Goal: Task Accomplishment & Management: Use online tool/utility

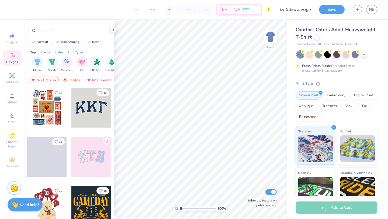
scroll to position [0, 291]
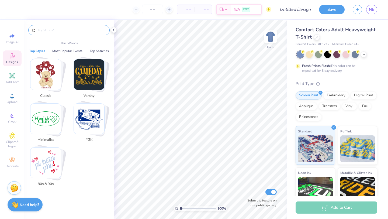
click at [72, 30] on input "text" at bounding box center [71, 30] width 69 height 5
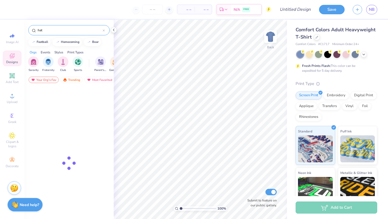
type input "hat"
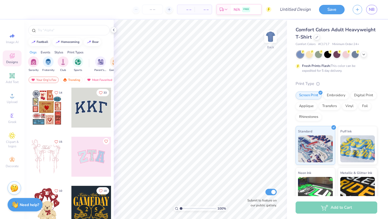
click at [336, 31] on span "Comfort Colors Adult Heavyweight T-Shirt" at bounding box center [336, 33] width 80 height 14
click at [23, 207] on div "Need help? Chat with us." at bounding box center [25, 203] width 35 height 13
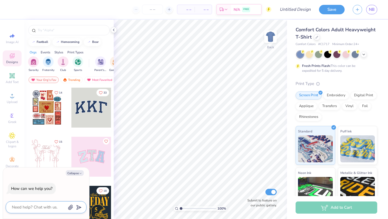
click at [35, 205] on textarea at bounding box center [38, 207] width 55 height 7
type textarea "i"
type textarea "x"
type textarea "i"
type textarea "x"
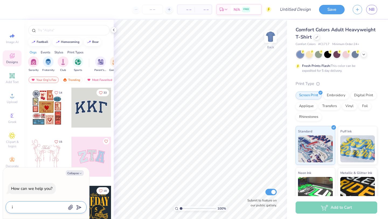
type textarea "i d"
type textarea "x"
type textarea "i do"
type textarea "x"
type textarea "i don"
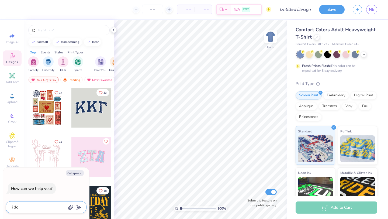
type textarea "x"
type textarea "i dont"
type textarea "x"
type textarea "i dont"
type textarea "x"
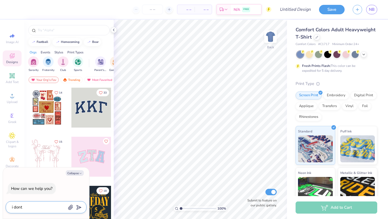
type textarea "i dont w"
type textarea "x"
type textarea "i dont wa"
type textarea "x"
type textarea "i dont wan"
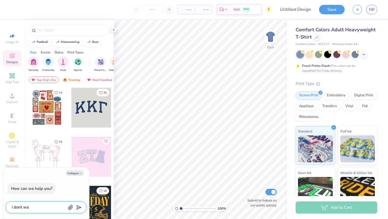
type textarea "x"
type textarea "i dont want"
type textarea "x"
type textarea "i dont want"
type textarea "x"
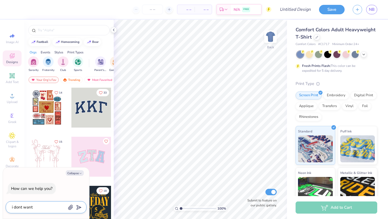
type textarea "i dont want t"
type textarea "x"
type textarea "i dont want t"
type textarea "x"
type textarea "i dont want t s"
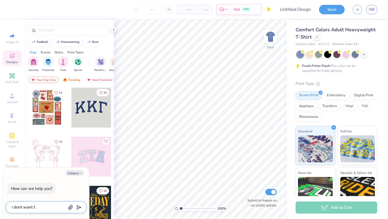
type textarea "x"
type textarea "i dont want t sh"
type textarea "x"
type textarea "i dont want t shi"
type textarea "x"
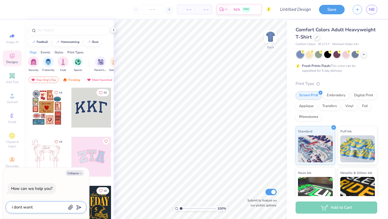
type textarea "i dont want t shir"
type textarea "x"
type textarea "i dont want t shirt"
type textarea "x"
type textarea "i dont want t shirt"
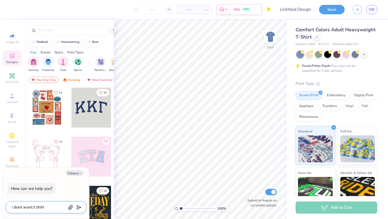
type textarea "x"
type textarea "i dont want t shirt i"
type textarea "x"
type textarea "i dont want t shirt i w"
type textarea "x"
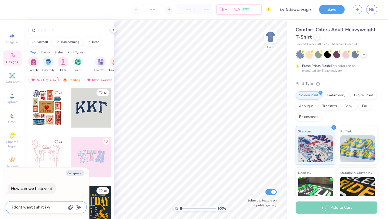
type textarea "i dont want t shirt i wa"
type textarea "x"
type textarea "i dont want t shirt i wan"
type textarea "x"
type textarea "i dont want t shirt i want"
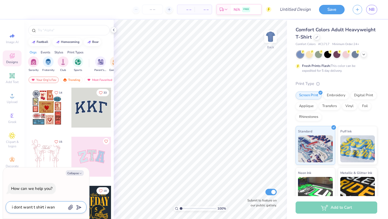
type textarea "x"
type textarea "i dont want t shirt i want"
type textarea "x"
type textarea "i dont want t shirt i want h"
type textarea "x"
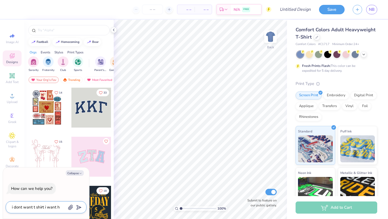
type textarea "i dont want t shirt i want ha"
type textarea "x"
type textarea "i dont want t shirt i want hat"
type textarea "x"
type textarea "i dont want t shirt i want hat"
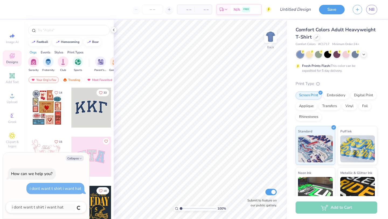
type textarea "x"
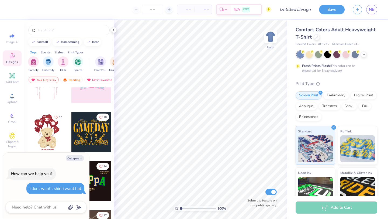
scroll to position [146, 0]
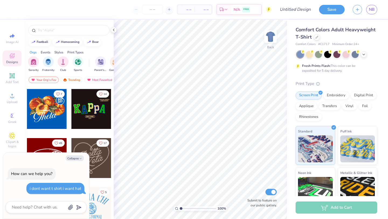
click at [330, 33] on div "Comfort Colors Adult Heavyweight T-Shirt" at bounding box center [337, 33] width 82 height 15
click at [312, 38] on div "Comfort Colors Adult Heavyweight T-Shirt" at bounding box center [337, 33] width 82 height 15
click at [315, 38] on div at bounding box center [317, 37] width 6 height 6
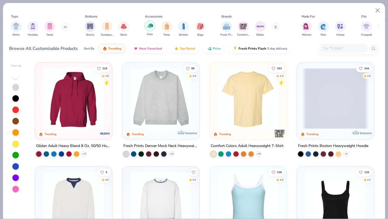
click at [148, 30] on div "filter for Hats" at bounding box center [150, 25] width 11 height 11
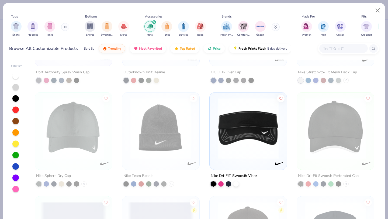
scroll to position [1534, 0]
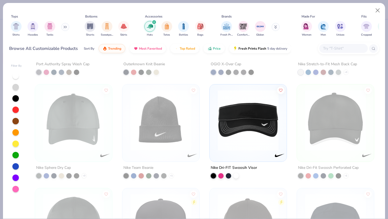
click at [177, 129] on img at bounding box center [161, 120] width 66 height 61
click at [211, 51] on button "Price" at bounding box center [214, 47] width 21 height 9
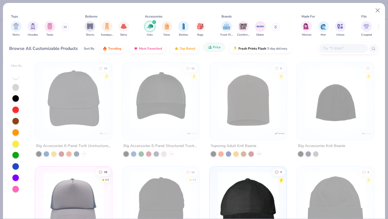
click at [212, 50] on button "Price" at bounding box center [214, 47] width 21 height 9
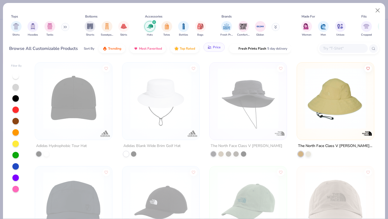
click at [215, 49] on span "Price" at bounding box center [217, 47] width 8 height 4
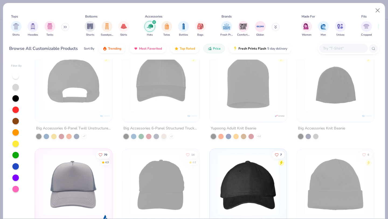
scroll to position [0, 0]
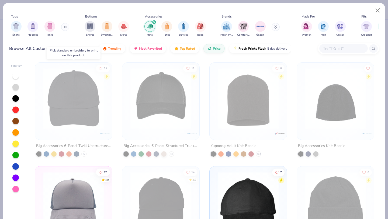
click at [78, 88] on img at bounding box center [73, 98] width 66 height 61
click at [77, 87] on img at bounding box center [73, 98] width 66 height 61
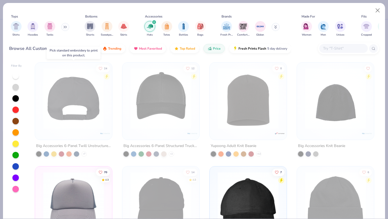
click at [77, 87] on div at bounding box center [73, 98] width 199 height 61
click at [77, 87] on img at bounding box center [73, 98] width 66 height 61
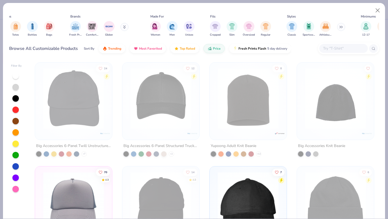
scroll to position [0, 267]
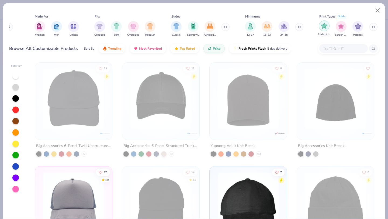
click at [326, 26] on img "filter for Embroidery" at bounding box center [324, 26] width 6 height 6
click at [344, 26] on img "filter for Screen Print" at bounding box center [341, 26] width 6 height 6
click at [361, 27] on img "filter for Patches" at bounding box center [358, 26] width 6 height 6
click at [373, 26] on icon at bounding box center [372, 27] width 1 height 2
click at [372, 30] on div "filter for Applique" at bounding box center [375, 25] width 11 height 11
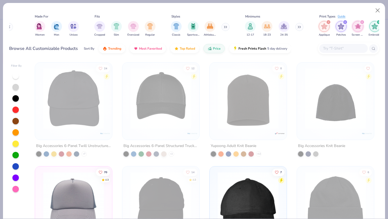
scroll to position [0, 284]
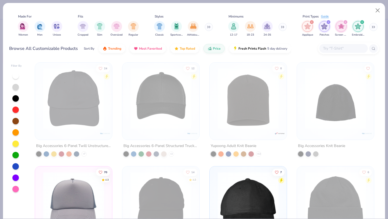
click at [308, 28] on img "filter for Applique" at bounding box center [308, 26] width 6 height 6
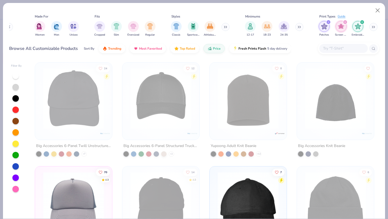
click at [325, 26] on img "filter for Patches" at bounding box center [324, 26] width 6 height 6
click at [342, 29] on img "filter for Embroidery" at bounding box center [341, 26] width 6 height 6
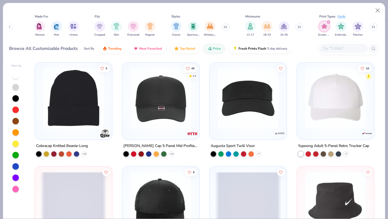
click at [327, 27] on img "filter for Screen Print" at bounding box center [324, 26] width 6 height 6
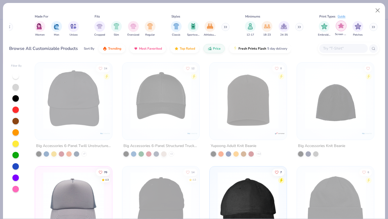
click at [343, 26] on img "filter for Screen Print" at bounding box center [341, 26] width 6 height 6
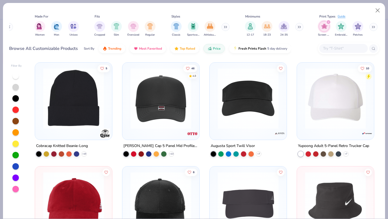
click at [325, 29] on img "filter for Screen Print" at bounding box center [324, 26] width 6 height 6
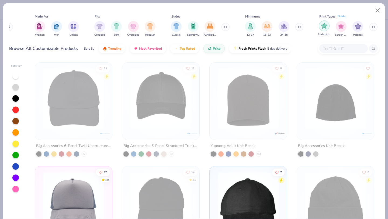
click at [324, 28] on img "filter for Embroidery" at bounding box center [324, 26] width 6 height 6
click at [225, 27] on button at bounding box center [226, 27] width 8 height 8
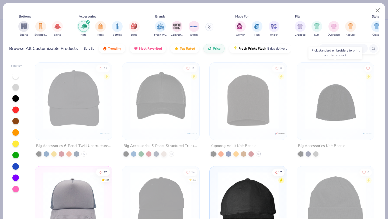
click at [323, 106] on img at bounding box center [336, 98] width 66 height 61
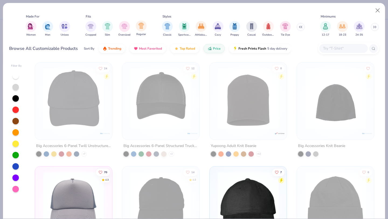
scroll to position [0, 351]
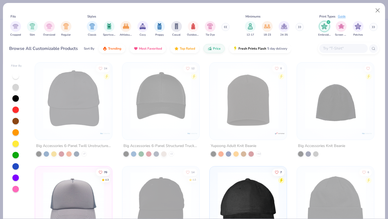
click at [328, 22] on icon "filter for Embroidery" at bounding box center [329, 22] width 2 height 2
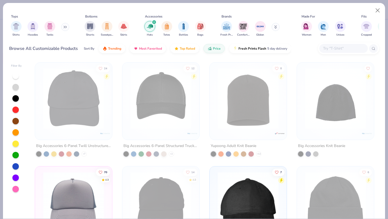
click at [148, 28] on img "filter for Hats" at bounding box center [150, 26] width 6 height 6
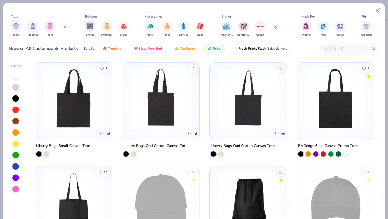
click at [64, 28] on button at bounding box center [65, 27] width 8 height 8
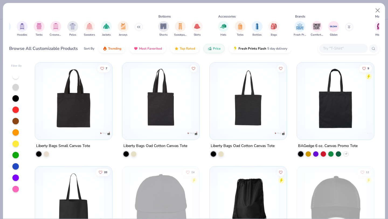
scroll to position [0, 18]
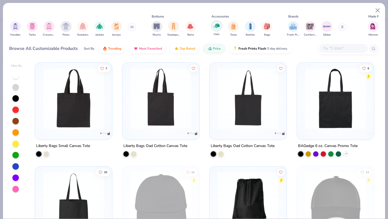
click at [217, 25] on img "filter for Hats" at bounding box center [217, 26] width 6 height 6
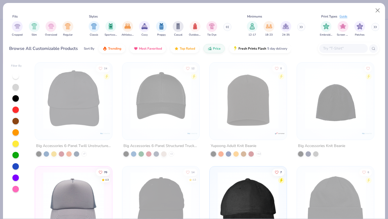
scroll to position [0, 435]
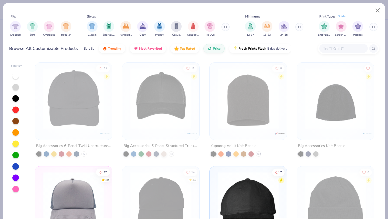
click at [375, 27] on icon at bounding box center [373, 27] width 3 height 3
click at [375, 29] on div "filter for Applique" at bounding box center [375, 25] width 11 height 11
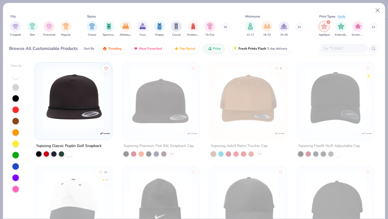
click at [324, 26] on img "filter for Applique" at bounding box center [324, 26] width 6 height 6
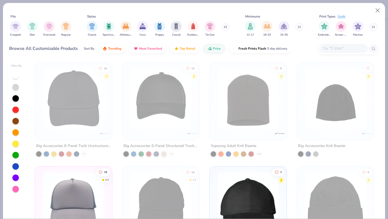
type textarea "x"
click at [324, 111] on img at bounding box center [336, 98] width 66 height 61
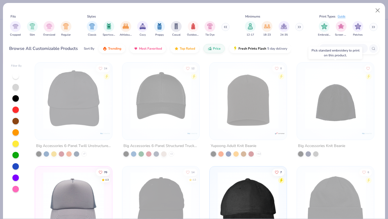
click at [324, 111] on img at bounding box center [336, 98] width 66 height 61
click at [356, 102] on img at bounding box center [336, 98] width 66 height 61
click at [340, 104] on img at bounding box center [336, 98] width 66 height 61
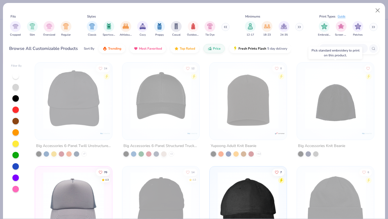
click at [340, 104] on img at bounding box center [336, 98] width 66 height 61
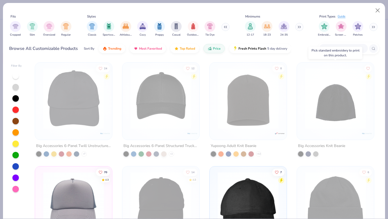
click at [340, 104] on img at bounding box center [336, 98] width 66 height 61
click at [348, 50] on input "text" at bounding box center [344, 48] width 42 height 6
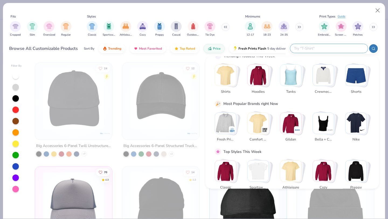
scroll to position [19, 0]
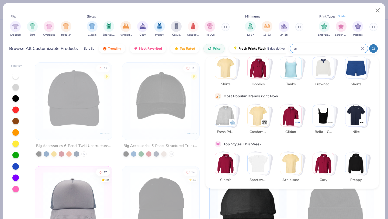
type input "arc"
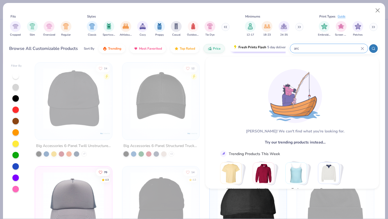
drag, startPoint x: 307, startPoint y: 48, endPoint x: 284, endPoint y: 48, distance: 22.9
click at [284, 48] on div "Browse All Customizable Products Sort By Trending Most Favorited Top Rated Pric…" at bounding box center [194, 48] width 370 height 15
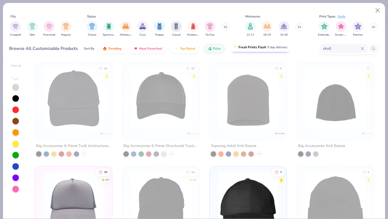
type input "skull"
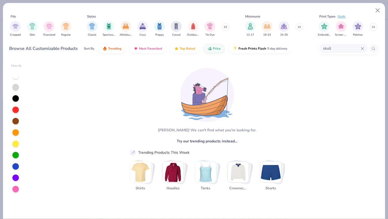
click at [363, 47] on div "skull" at bounding box center [344, 48] width 49 height 9
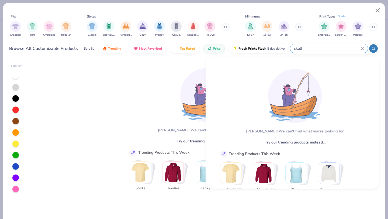
click at [141, 103] on div "Aw fish! We can't find what you're looking for. Try our trending products inste…" at bounding box center [204, 139] width 161 height 153
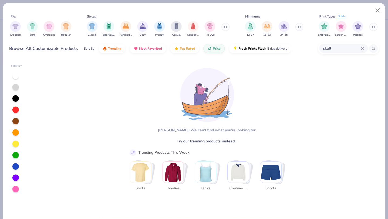
click at [42, 43] on div "Browse All Customizable Products Sort By Trending Most Favorited Top Rated Pric…" at bounding box center [150, 48] width 283 height 15
click at [121, 48] on button "Trending" at bounding box center [112, 47] width 27 height 9
click at [365, 48] on div "skull" at bounding box center [344, 48] width 49 height 9
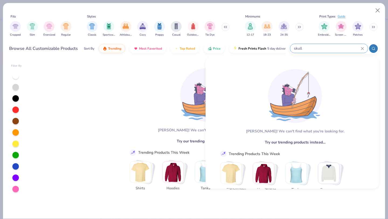
click at [363, 48] on icon at bounding box center [362, 48] width 3 height 3
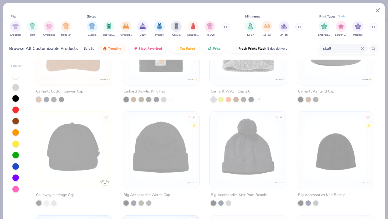
scroll to position [1981, 0]
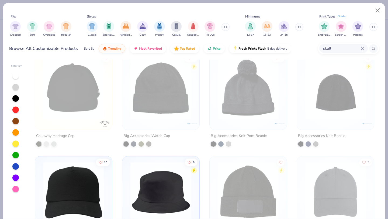
click at [329, 104] on img at bounding box center [336, 88] width 66 height 61
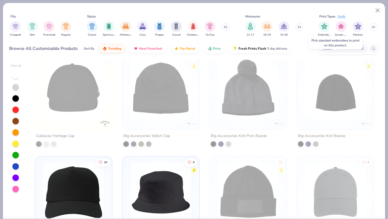
click at [329, 104] on img at bounding box center [336, 88] width 66 height 61
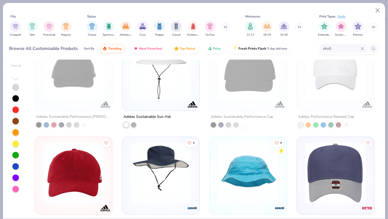
scroll to position [2333, 0]
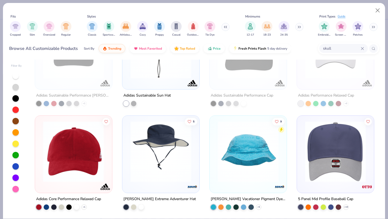
click at [87, 167] on img at bounding box center [73, 151] width 66 height 61
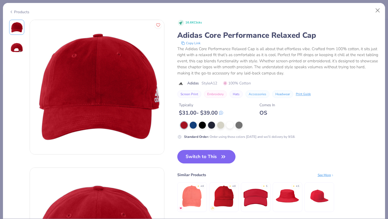
click at [90, 83] on img at bounding box center [97, 87] width 134 height 134
click at [17, 50] on img at bounding box center [16, 47] width 13 height 13
click at [378, 11] on button "Close" at bounding box center [378, 10] width 10 height 10
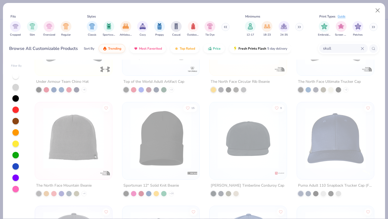
scroll to position [1333, 0]
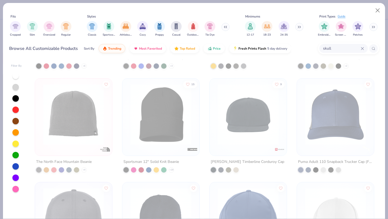
click at [77, 121] on img at bounding box center [73, 114] width 66 height 61
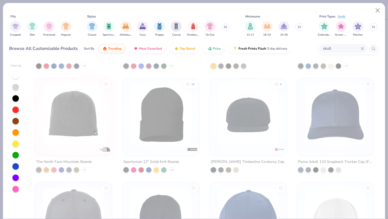
click at [81, 115] on img at bounding box center [73, 114] width 66 height 61
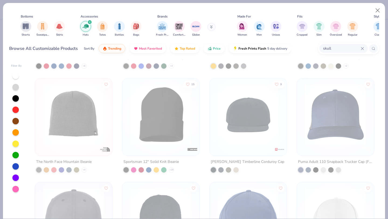
scroll to position [0, 0]
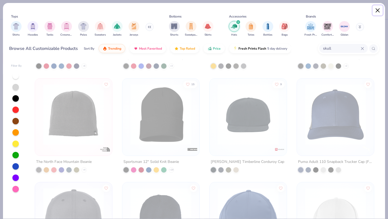
click at [378, 12] on button "Close" at bounding box center [378, 10] width 10 height 10
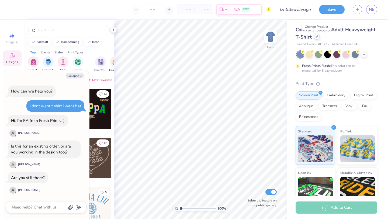
click at [316, 36] on icon at bounding box center [317, 37] width 2 height 2
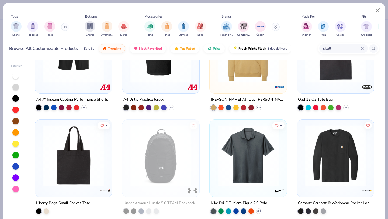
scroll to position [4082, 0]
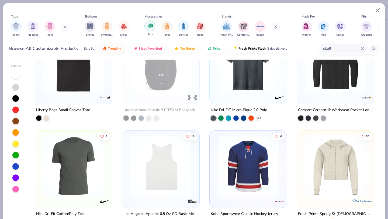
click at [149, 28] on img "filter for Hats" at bounding box center [150, 26] width 6 height 6
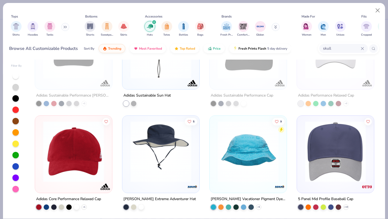
type textarea "x"
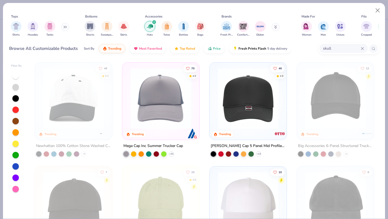
click at [362, 47] on icon at bounding box center [362, 48] width 3 height 3
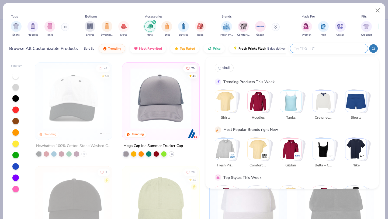
scroll to position [136, 0]
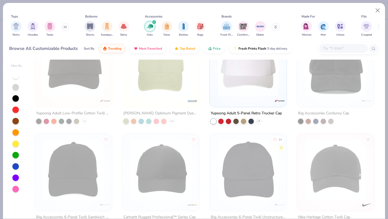
click at [157, 165] on img at bounding box center [161, 169] width 66 height 61
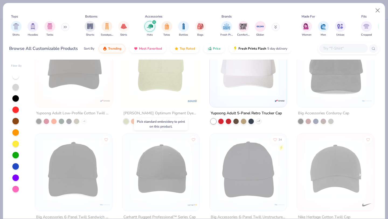
click at [157, 165] on img at bounding box center [161, 169] width 66 height 61
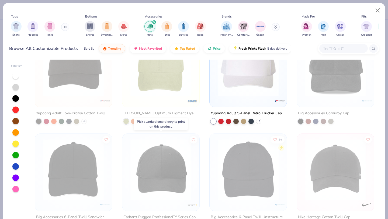
click at [157, 165] on img at bounding box center [161, 169] width 66 height 61
click at [377, 12] on button "Close" at bounding box center [378, 10] width 10 height 10
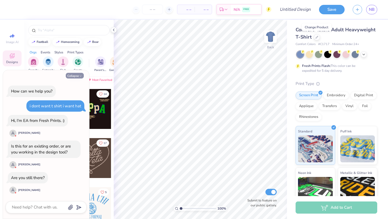
click at [77, 76] on button "Collapse" at bounding box center [75, 76] width 18 height 6
type textarea "x"
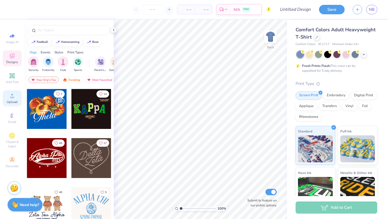
click at [13, 101] on span "Upload" at bounding box center [12, 102] width 11 height 4
click at [318, 38] on div at bounding box center [317, 37] width 6 height 6
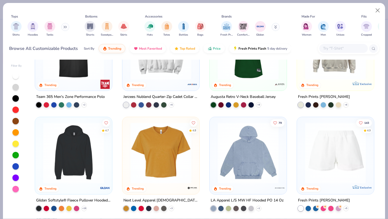
scroll to position [970, 0]
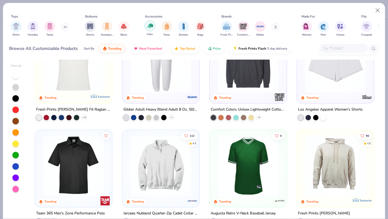
click at [147, 28] on img "filter for Hats" at bounding box center [150, 26] width 6 height 6
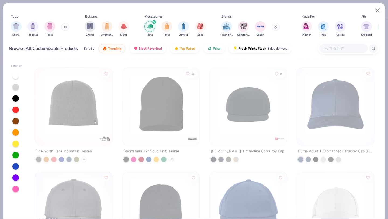
scroll to position [1343, 0]
click at [91, 128] on img at bounding box center [73, 104] width 66 height 61
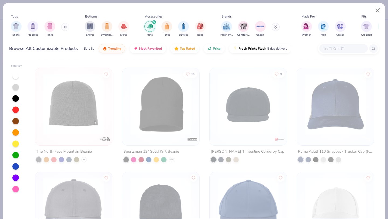
click at [16, 87] on div at bounding box center [15, 87] width 6 height 6
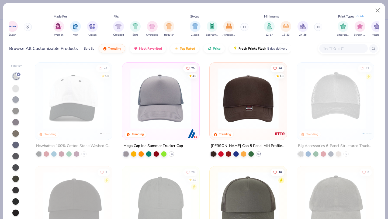
scroll to position [0, 267]
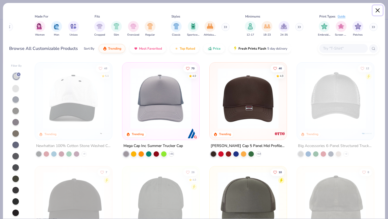
click at [377, 8] on button "Close" at bounding box center [378, 10] width 10 height 10
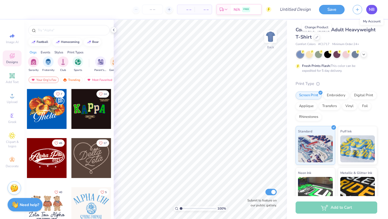
click at [374, 11] on span "NB" at bounding box center [372, 9] width 6 height 6
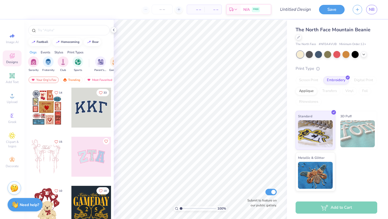
click at [99, 118] on div at bounding box center [91, 108] width 40 height 40
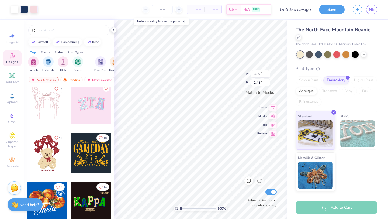
scroll to position [74, 0]
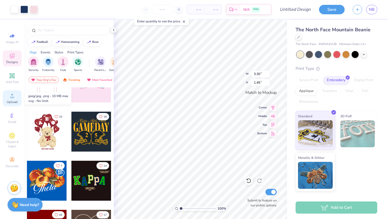
click at [15, 102] on span "Upload" at bounding box center [12, 102] width 11 height 4
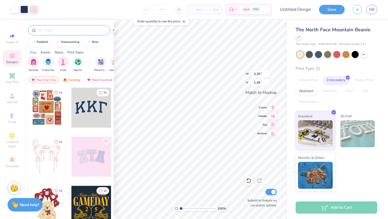
click at [66, 29] on input "text" at bounding box center [71, 30] width 69 height 5
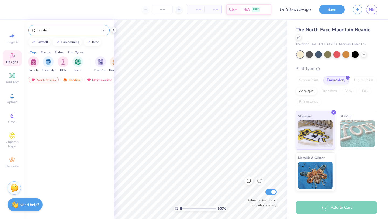
scroll to position [1223, 0]
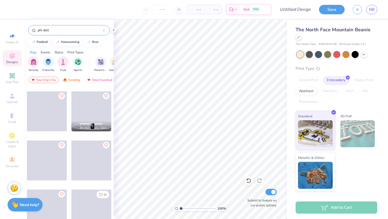
click at [71, 32] on input "phi delt" at bounding box center [70, 30] width 66 height 5
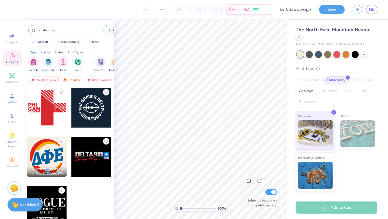
click at [73, 31] on input "phi delt logo" at bounding box center [70, 30] width 66 height 5
type input "phi delt"
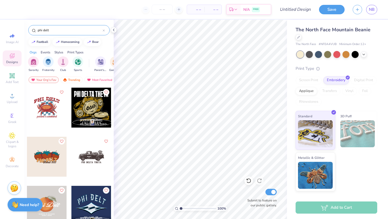
click at [78, 52] on div "Print Types" at bounding box center [75, 52] width 16 height 5
click at [33, 52] on div "Orgs" at bounding box center [33, 52] width 7 height 5
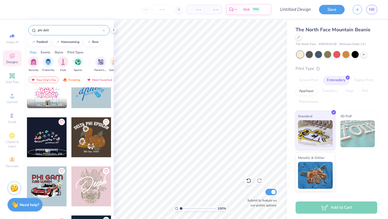
scroll to position [1786, 0]
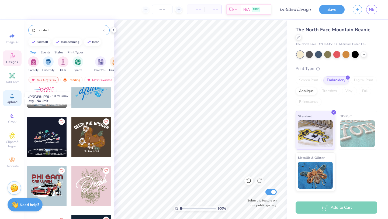
click at [12, 95] on icon at bounding box center [12, 95] width 6 height 6
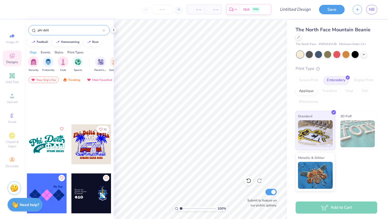
scroll to position [1260, 0]
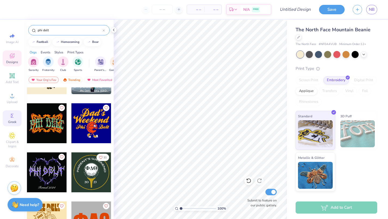
click at [14, 118] on icon at bounding box center [12, 115] width 6 height 6
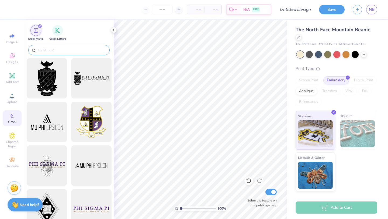
click at [53, 47] on div at bounding box center [68, 50] width 81 height 10
click at [53, 49] on input "text" at bounding box center [71, 49] width 69 height 5
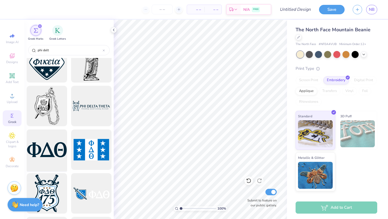
scroll to position [22, 0]
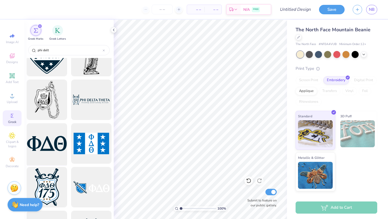
type input "phi delt"
click at [52, 151] on div at bounding box center [69, 138] width 90 height 161
click at [52, 146] on div at bounding box center [47, 143] width 44 height 44
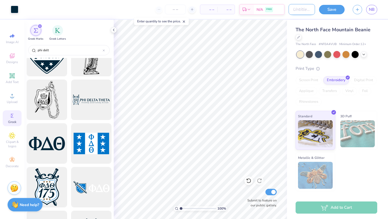
click at [303, 9] on input "Design Title" at bounding box center [302, 9] width 26 height 11
type input "skully/beanie"
click at [331, 9] on button "Save" at bounding box center [332, 8] width 26 height 9
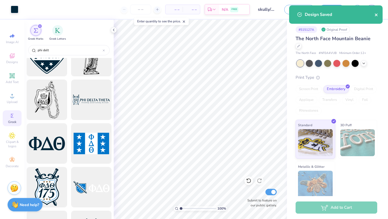
click at [378, 15] on icon "close" at bounding box center [377, 15] width 4 height 4
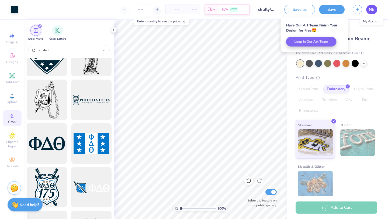
click at [374, 11] on span "NB" at bounding box center [372, 9] width 6 height 6
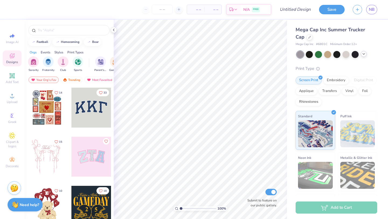
click at [363, 54] on polyline at bounding box center [364, 53] width 2 height 1
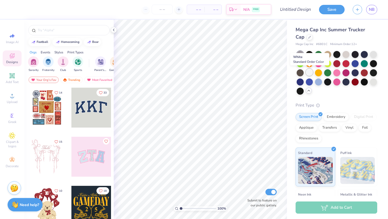
click at [308, 75] on div at bounding box center [309, 72] width 7 height 7
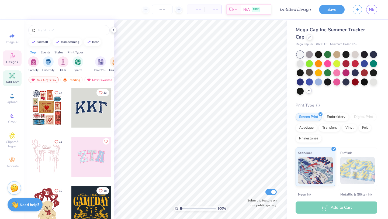
click at [11, 75] on icon at bounding box center [12, 76] width 4 height 4
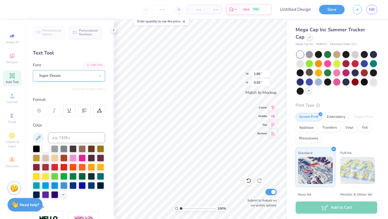
click at [72, 74] on div "Super Dream" at bounding box center [67, 75] width 57 height 8
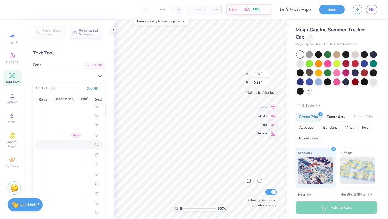
scroll to position [1226, 0]
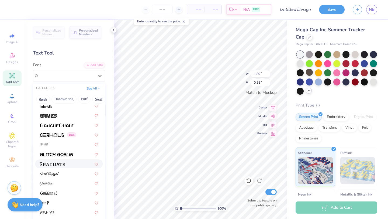
click at [71, 165] on div at bounding box center [69, 164] width 58 height 6
type input "1.87"
type input "0.58"
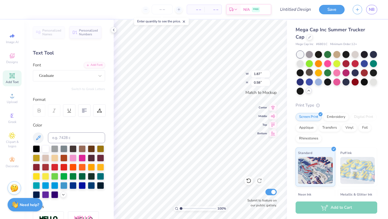
type textarea "P"
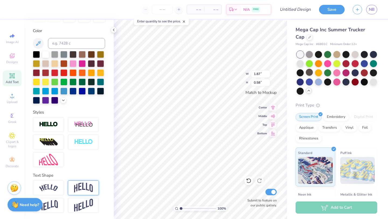
type textarea "PHI DELT"
click at [85, 191] on img at bounding box center [83, 188] width 19 height 10
click at [98, 180] on line at bounding box center [98, 181] width 2 height 2
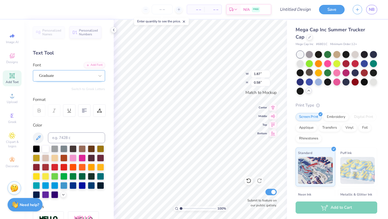
click at [72, 76] on div "Graduate" at bounding box center [67, 75] width 57 height 8
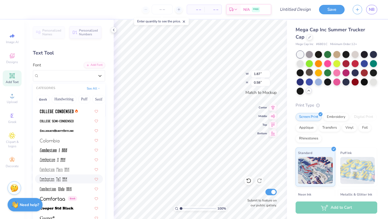
scroll to position [769, 0]
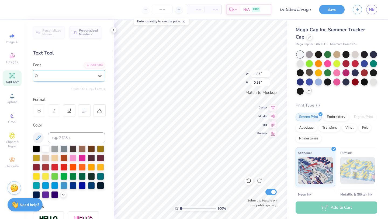
click at [98, 74] on icon at bounding box center [99, 75] width 5 height 5
click at [98, 78] on icon at bounding box center [99, 75] width 5 height 5
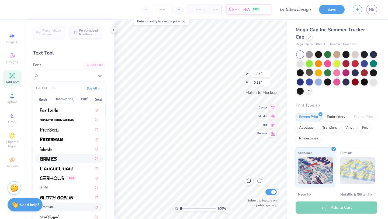
scroll to position [1184, 0]
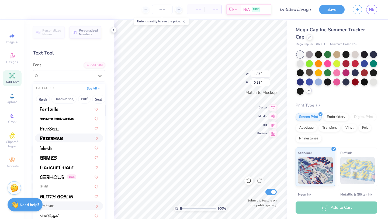
click at [72, 136] on div at bounding box center [69, 138] width 58 height 6
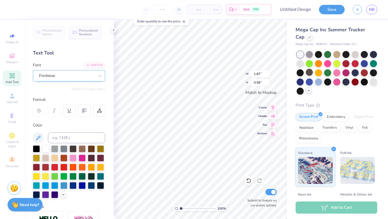
click at [88, 76] on div "Freshman" at bounding box center [67, 75] width 57 height 8
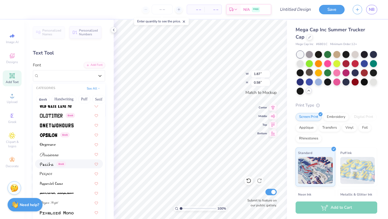
scroll to position [2226, 0]
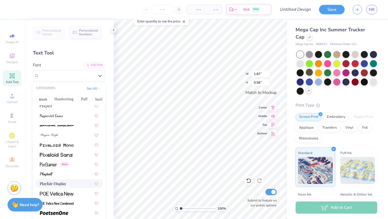
click at [74, 185] on div at bounding box center [69, 184] width 58 height 6
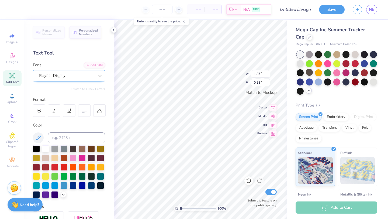
click at [81, 73] on div "Playfair Display" at bounding box center [67, 75] width 57 height 8
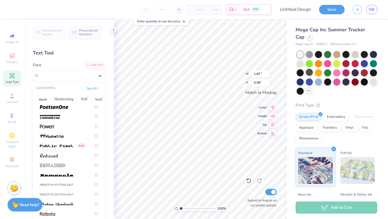
scroll to position [2282, 0]
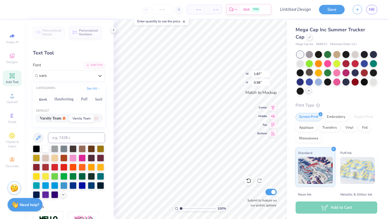
click at [53, 118] on span "Varsity Team" at bounding box center [50, 118] width 21 height 6
type input "vars"
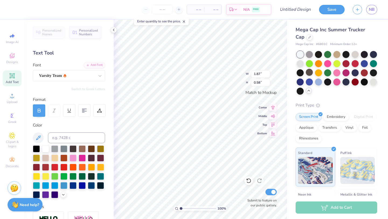
click at [42, 111] on div at bounding box center [39, 110] width 12 height 12
click at [35, 107] on div at bounding box center [39, 110] width 12 height 12
click at [36, 108] on div at bounding box center [39, 110] width 12 height 12
click at [56, 122] on div "Color" at bounding box center [69, 125] width 72 height 6
click at [73, 184] on div at bounding box center [73, 184] width 7 height 7
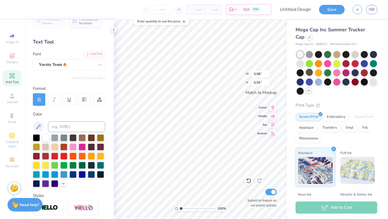
scroll to position [0, 0]
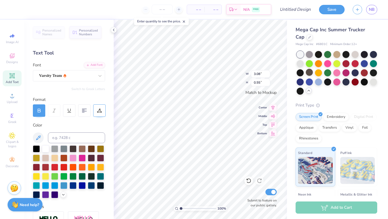
type textarea "PHI DELT"
click at [100, 110] on icon at bounding box center [99, 110] width 5 height 5
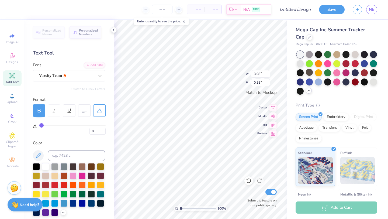
type input "1"
type input "3"
type input "5"
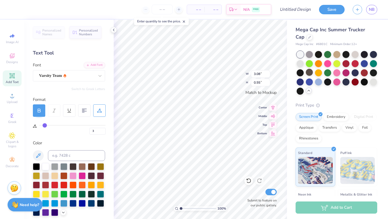
type input "5"
type input "7"
type input "8"
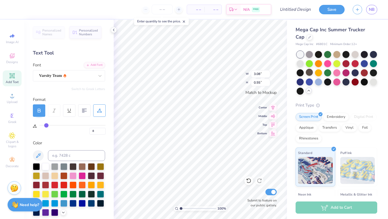
type input "10"
type input "11"
type input "12"
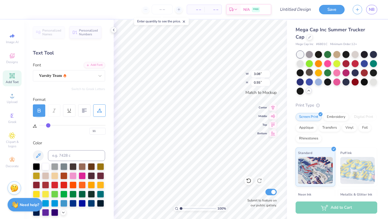
type input "12"
type input "13"
type input "14"
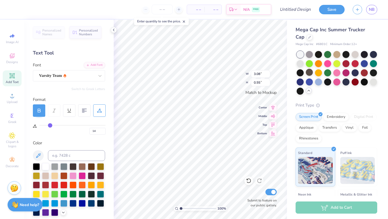
type input "15"
type input "16"
type input "17"
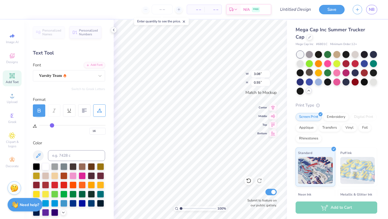
type input "17"
type input "18"
type input "19"
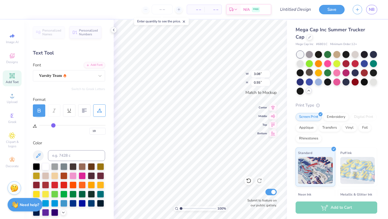
type input "20"
type input "21"
type input "22"
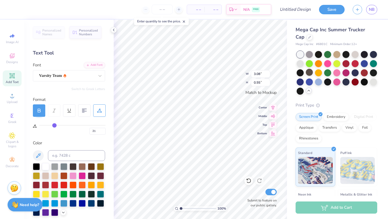
type input "22"
type input "23"
type input "24"
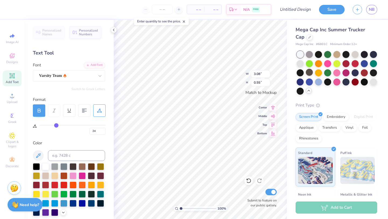
type input "25"
type input "26"
type input "27"
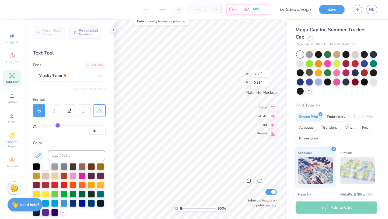
type input "27"
type input "28"
drag, startPoint x: 42, startPoint y: 125, endPoint x: 59, endPoint y: 126, distance: 17.0
click at [59, 126] on input "range" at bounding box center [72, 125] width 66 height 1
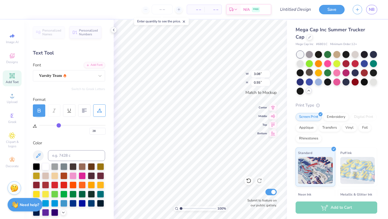
click at [63, 133] on div "28" at bounding box center [72, 130] width 66 height 10
type input "29"
type input "28"
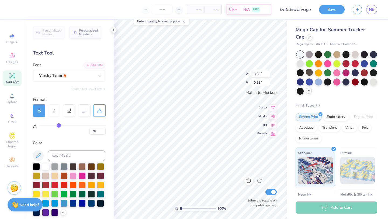
type input "26"
type input "23"
type input "21"
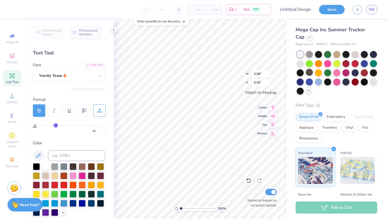
type input "21"
type input "19"
type input "18"
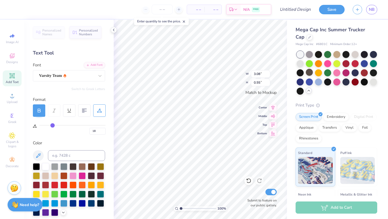
type input "17"
type input "16"
type input "15"
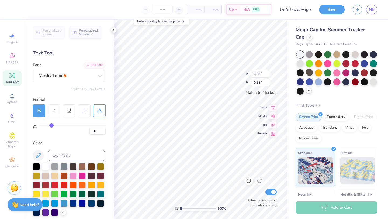
type input "15"
type input "14"
type input "13"
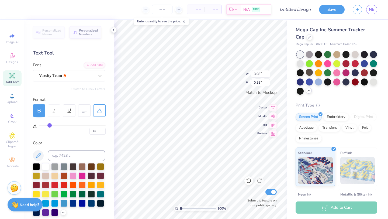
type input "12"
drag, startPoint x: 59, startPoint y: 125, endPoint x: 49, endPoint y: 125, distance: 10.2
click at [49, 125] on input "range" at bounding box center [72, 125] width 66 height 1
type input "11"
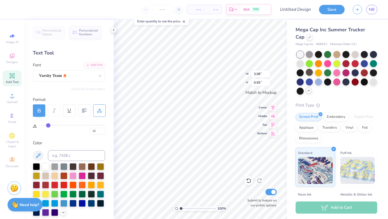
type input "11"
type input "10"
type input "9"
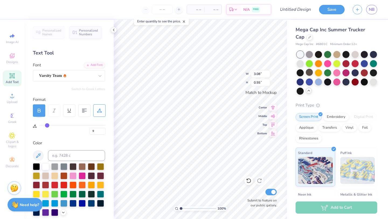
type input "8"
type input "7"
type input "6"
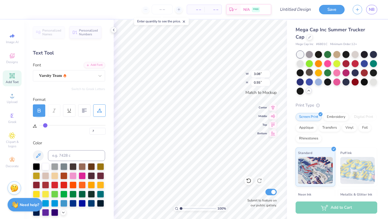
type input "6"
type input "5"
type input "4"
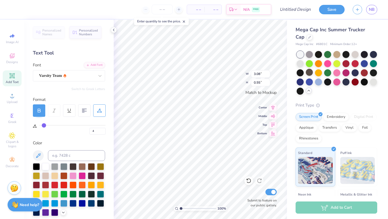
type input "4"
drag, startPoint x: 48, startPoint y: 124, endPoint x: 44, endPoint y: 125, distance: 4.3
click at [44, 125] on input "range" at bounding box center [72, 125] width 66 height 1
click at [52, 135] on div "Personalized Names Personalized Numbers Text Tool Add Font Font Varsity Team Sw…" at bounding box center [69, 119] width 90 height 199
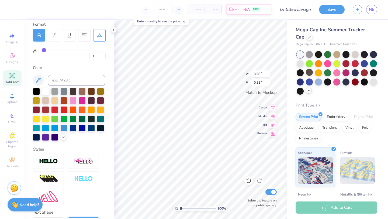
scroll to position [112, 0]
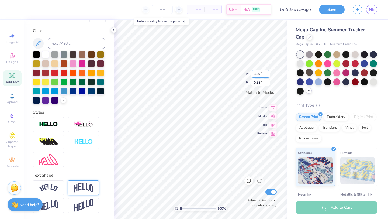
click at [268, 73] on input "3.09" at bounding box center [260, 74] width 19 height 8
click at [268, 73] on input "3.1" at bounding box center [260, 74] width 19 height 8
click at [268, 73] on input "3.11" at bounding box center [260, 74] width 19 height 8
click at [268, 73] on input "3.12" at bounding box center [260, 74] width 19 height 8
click at [268, 73] on input "3.13" at bounding box center [260, 74] width 19 height 8
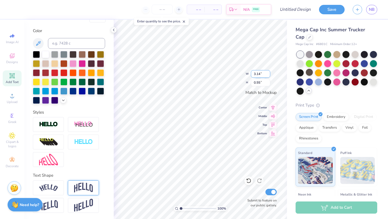
click at [268, 73] on input "3.14" at bounding box center [260, 74] width 19 height 8
click at [268, 73] on input "3.15" at bounding box center [260, 74] width 19 height 8
click at [268, 73] on input "3.16" at bounding box center [260, 74] width 19 height 8
click at [268, 73] on input "3.7" at bounding box center [260, 74] width 19 height 8
type input "3.70"
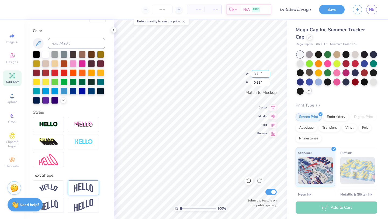
type input "0.61"
click at [268, 81] on input "0.62" at bounding box center [260, 83] width 19 height 8
click at [268, 81] on input "0.68" at bounding box center [260, 83] width 19 height 8
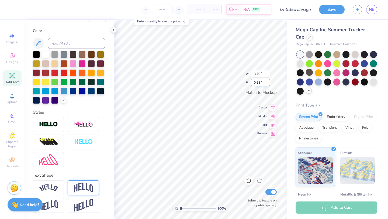
click at [268, 81] on input "0.68" at bounding box center [260, 83] width 19 height 8
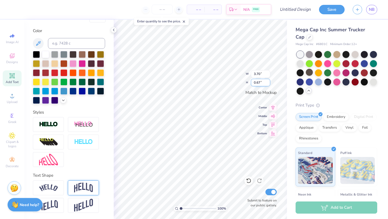
click at [269, 84] on input "0.67" at bounding box center [260, 83] width 19 height 8
type input "0.68"
click at [268, 81] on input "0.68" at bounding box center [260, 83] width 19 height 8
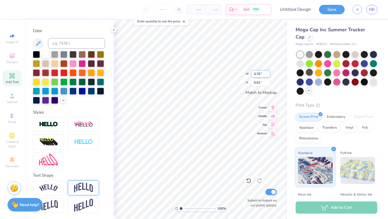
click at [256, 77] on div "100 % W 3.70 3.70 " H 0.61 0.61 " Match to Mockup Center Middle Top Bottom Subm…" at bounding box center [200, 119] width 173 height 199
click at [340, 115] on div "Embroidery" at bounding box center [337, 116] width 26 height 8
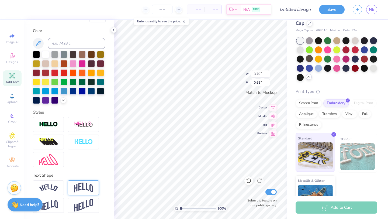
scroll to position [16, 0]
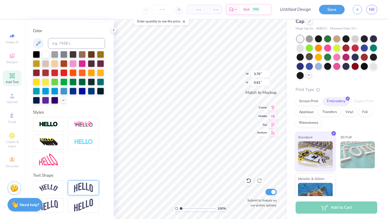
click at [269, 132] on div "100 % W 3.70 3.70 " H 0.61 0.61 " Match to Mockup Center Middle Top Bottom Subm…" at bounding box center [200, 119] width 173 height 199
click at [56, 191] on img at bounding box center [48, 187] width 19 height 7
type input "4.57"
type input "1.15"
click at [56, 191] on img at bounding box center [48, 187] width 19 height 7
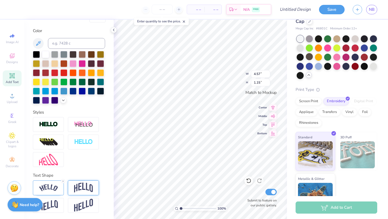
click at [84, 191] on img at bounding box center [83, 188] width 19 height 10
type input "3.70"
click at [97, 180] on icon at bounding box center [98, 181] width 3 height 3
type input "0.61"
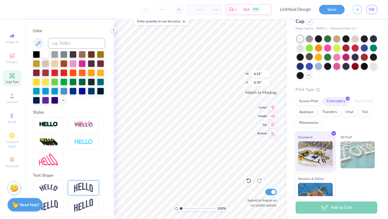
type input "4.23"
type input "0.70"
type input "5.01"
type input "0.83"
click at [268, 81] on input "0.84" at bounding box center [260, 83] width 19 height 8
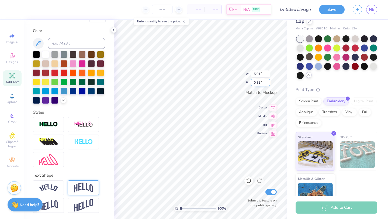
type input "0.85"
click at [268, 81] on input "0.85" at bounding box center [260, 83] width 19 height 8
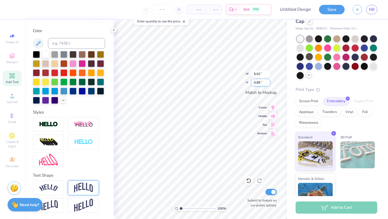
click at [268, 81] on input "0.85" at bounding box center [260, 83] width 19 height 8
type input "5.10"
type input "0.84"
click at [268, 80] on input "0.84" at bounding box center [260, 83] width 19 height 8
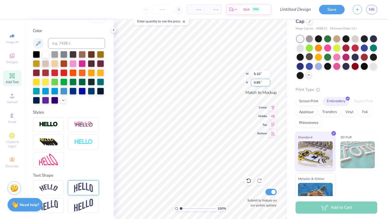
type input "0.85"
click at [269, 82] on input "0.85" at bounding box center [260, 83] width 19 height 8
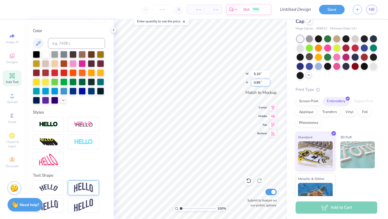
click at [244, 83] on div "100 % W 5.10 5.10 " H 0.85 0.85 " Match to Mockup Center Middle Top Bottom Subm…" at bounding box center [200, 119] width 173 height 199
click at [258, 83] on input "0.84" at bounding box center [260, 83] width 19 height 8
type input "0.9"
click at [268, 73] on input "5.10" at bounding box center [260, 74] width 19 height 8
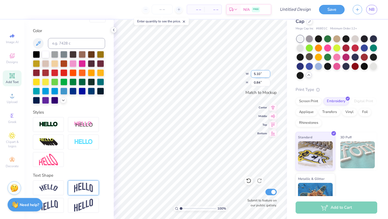
click at [268, 73] on input "5.10" at bounding box center [260, 74] width 19 height 8
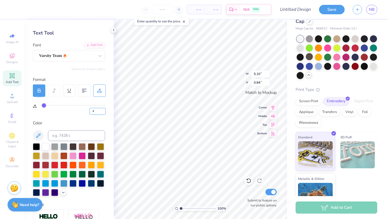
scroll to position [20, 0]
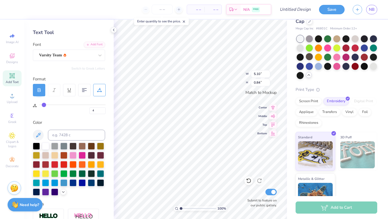
click at [38, 90] on icon at bounding box center [39, 91] width 3 height 2
click at [71, 114] on div "4" at bounding box center [72, 109] width 66 height 10
click at [42, 90] on div at bounding box center [39, 90] width 12 height 12
click at [41, 90] on icon at bounding box center [39, 90] width 5 height 5
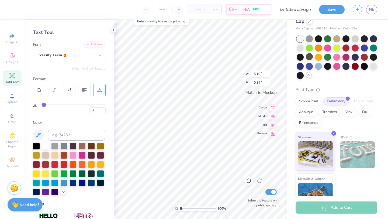
click at [59, 112] on div "4" at bounding box center [72, 109] width 66 height 10
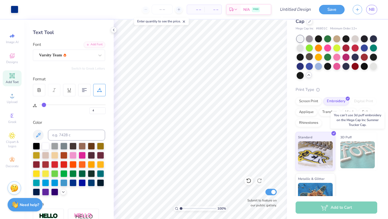
click at [345, 150] on img at bounding box center [358, 154] width 35 height 27
click at [357, 149] on img at bounding box center [358, 154] width 35 height 27
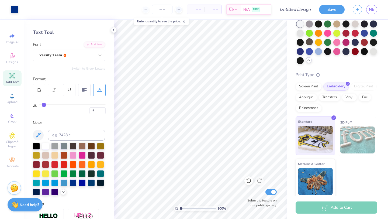
scroll to position [32, 0]
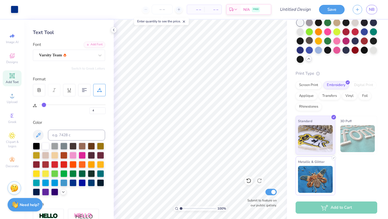
click at [321, 174] on img at bounding box center [315, 179] width 35 height 27
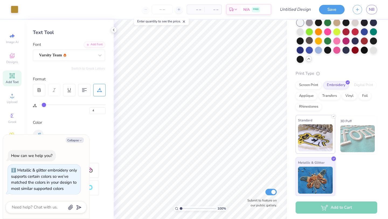
click at [326, 138] on img at bounding box center [315, 137] width 35 height 27
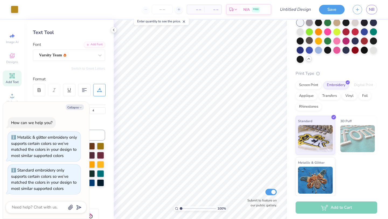
click at [346, 143] on img at bounding box center [358, 138] width 35 height 27
click at [327, 139] on img at bounding box center [315, 137] width 35 height 27
click at [73, 106] on button "Collapse" at bounding box center [75, 107] width 18 height 6
type textarea "x"
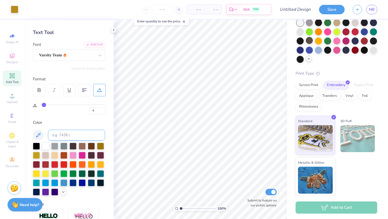
scroll to position [0, 0]
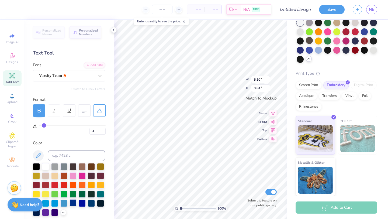
click at [73, 203] on div at bounding box center [73, 202] width 7 height 7
click at [63, 202] on div at bounding box center [63, 202] width 7 height 7
click at [83, 202] on div at bounding box center [82, 202] width 7 height 7
click at [71, 203] on div at bounding box center [73, 202] width 7 height 7
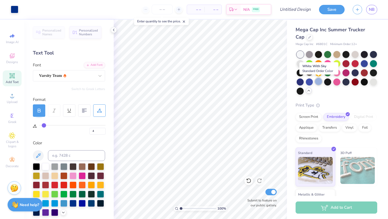
click at [319, 81] on div at bounding box center [318, 81] width 7 height 7
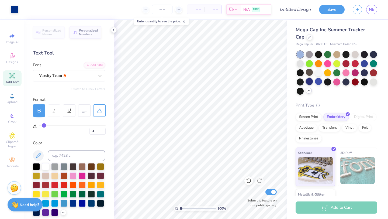
click at [313, 79] on div at bounding box center [309, 81] width 7 height 7
click at [320, 81] on div at bounding box center [318, 81] width 7 height 7
click at [309, 54] on div at bounding box center [309, 53] width 7 height 7
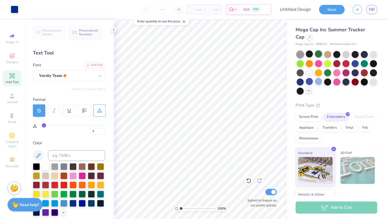
click at [319, 55] on div at bounding box center [318, 53] width 7 height 7
click at [308, 73] on div at bounding box center [309, 72] width 7 height 7
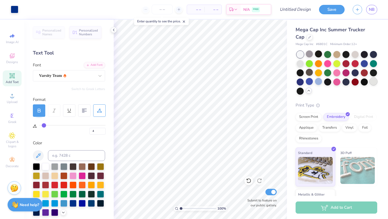
click at [373, 82] on div at bounding box center [373, 81] width 7 height 7
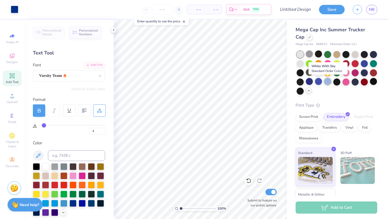
click at [325, 83] on div at bounding box center [327, 81] width 7 height 7
click at [320, 83] on div at bounding box center [318, 81] width 7 height 7
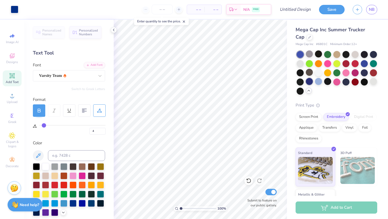
click at [311, 83] on div at bounding box center [309, 81] width 7 height 7
click at [320, 74] on div at bounding box center [318, 72] width 7 height 7
click at [250, 179] on icon at bounding box center [248, 180] width 5 height 5
click at [259, 180] on icon at bounding box center [259, 180] width 5 height 5
click at [318, 81] on div at bounding box center [318, 81] width 7 height 7
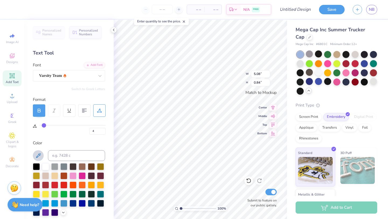
click at [39, 154] on icon at bounding box center [38, 155] width 6 height 6
click at [36, 154] on icon at bounding box center [38, 155] width 6 height 6
click at [39, 156] on icon at bounding box center [38, 155] width 6 height 6
click at [300, 56] on div at bounding box center [300, 54] width 7 height 7
click at [62, 204] on div at bounding box center [63, 202] width 7 height 7
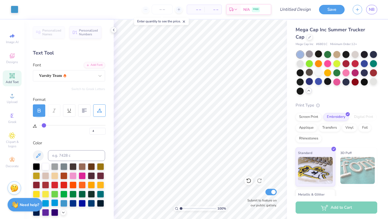
click at [53, 203] on div at bounding box center [54, 202] width 7 height 7
click at [47, 204] on div at bounding box center [45, 202] width 7 height 7
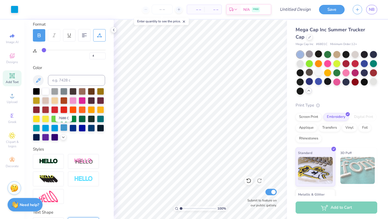
scroll to position [84, 0]
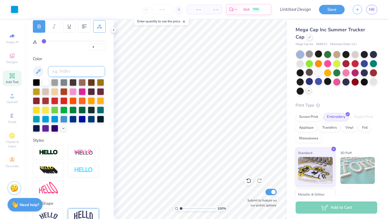
click at [70, 67] on input at bounding box center [76, 71] width 57 height 11
click at [37, 71] on icon at bounding box center [38, 71] width 5 height 5
click at [323, 43] on span "# 6801C" at bounding box center [321, 44] width 11 height 5
copy span "6801C"
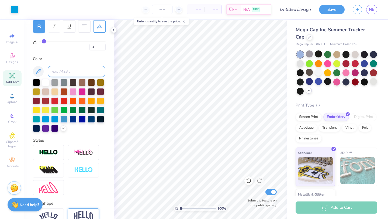
click at [92, 72] on input at bounding box center [76, 71] width 57 height 11
paste input "6801C"
click at [52, 70] on input "6801C" at bounding box center [76, 71] width 57 height 11
click at [63, 69] on input "#6801C" at bounding box center [76, 71] width 57 height 11
click at [63, 71] on input "#6801C" at bounding box center [76, 71] width 57 height 11
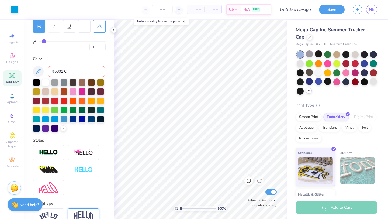
click at [54, 71] on input "#6801 C" at bounding box center [76, 71] width 57 height 11
type input "6801 C"
click at [63, 118] on div at bounding box center [63, 118] width 7 height 7
click at [73, 118] on div at bounding box center [73, 118] width 7 height 7
click at [35, 80] on div at bounding box center [36, 81] width 7 height 7
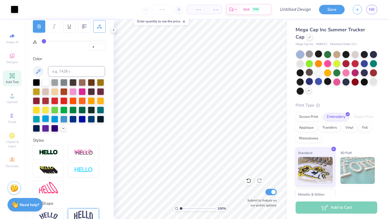
click at [46, 118] on div at bounding box center [45, 118] width 7 height 7
click at [34, 118] on div at bounding box center [36, 118] width 7 height 7
click at [56, 118] on div at bounding box center [54, 118] width 7 height 7
click at [63, 119] on div at bounding box center [63, 118] width 7 height 7
click at [71, 119] on div at bounding box center [73, 118] width 7 height 7
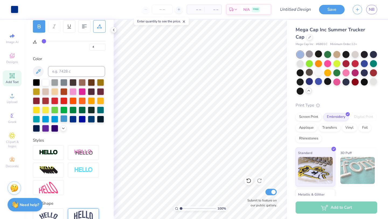
click at [63, 119] on div at bounding box center [63, 118] width 7 height 7
click at [296, 9] on input "Design Title" at bounding box center [302, 9] width 26 height 11
type input "trucker"
click at [333, 8] on button "Save" at bounding box center [332, 8] width 26 height 9
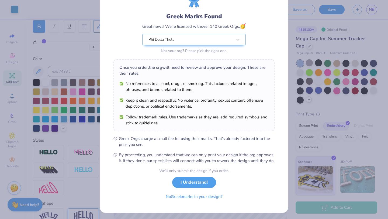
scroll to position [33, 0]
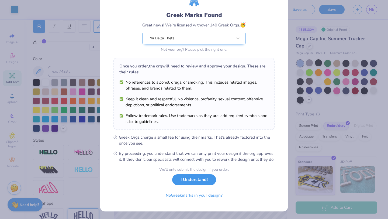
click at [192, 182] on button "I Understand!" at bounding box center [194, 179] width 44 height 11
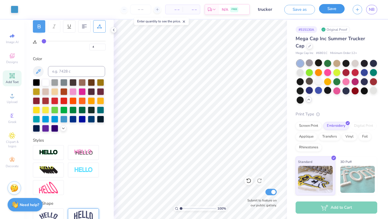
click at [330, 8] on button "Save" at bounding box center [332, 8] width 26 height 9
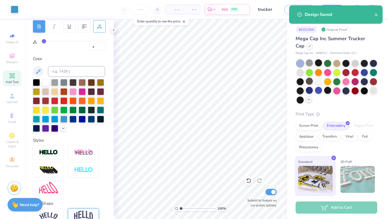
click at [381, 14] on div "Design Saved" at bounding box center [336, 14] width 94 height 18
click at [376, 15] on icon "close" at bounding box center [376, 14] width 3 height 3
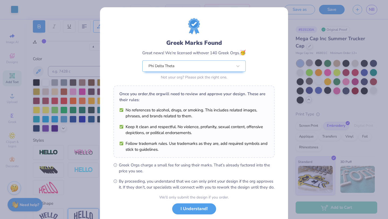
click at [373, 9] on div "Design Saved" at bounding box center [336, 16] width 96 height 25
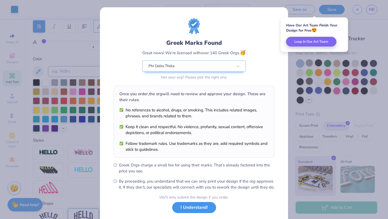
click at [196, 213] on button "I Understand!" at bounding box center [194, 207] width 44 height 11
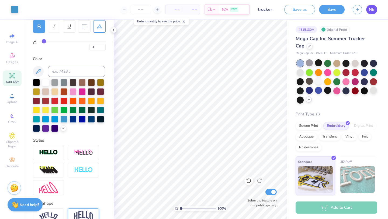
click at [369, 12] on span "NB" at bounding box center [372, 9] width 6 height 6
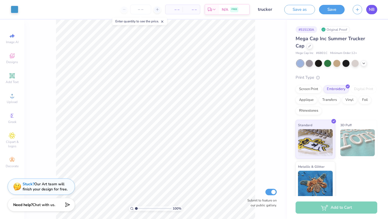
click at [373, 10] on span "NB" at bounding box center [372, 9] width 6 height 6
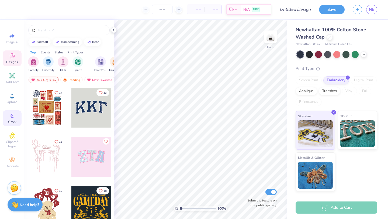
click at [15, 122] on span "Greek" at bounding box center [12, 122] width 8 height 4
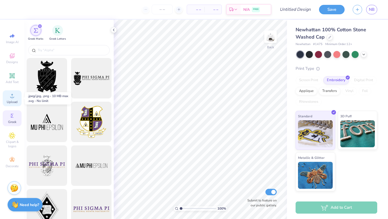
click at [15, 93] on icon at bounding box center [12, 95] width 6 height 6
click at [13, 81] on span "Add Text" at bounding box center [12, 82] width 13 height 4
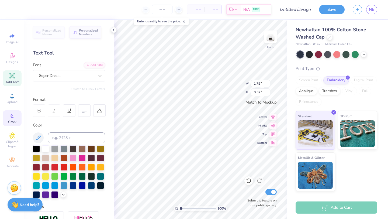
click at [17, 122] on div "Greek" at bounding box center [12, 118] width 19 height 16
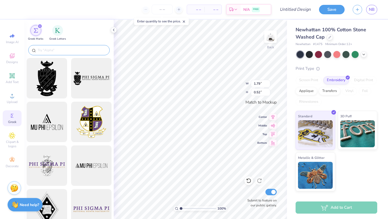
click at [55, 51] on input "text" at bounding box center [71, 49] width 69 height 5
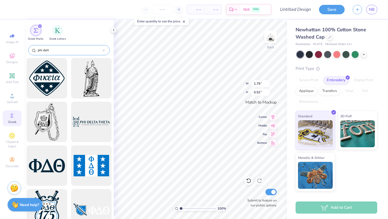
type input "phi delt"
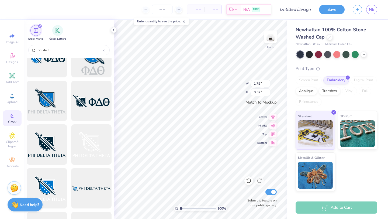
scroll to position [398, 0]
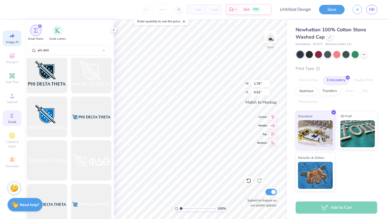
click at [13, 36] on icon at bounding box center [13, 36] width 4 height 4
select select "4"
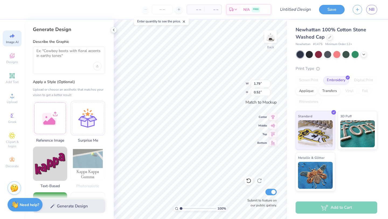
click at [63, 65] on div at bounding box center [69, 60] width 72 height 27
click at [65, 53] on textarea at bounding box center [68, 55] width 65 height 13
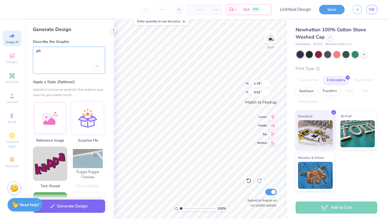
type textarea "p"
type textarea "cursive phi delt"
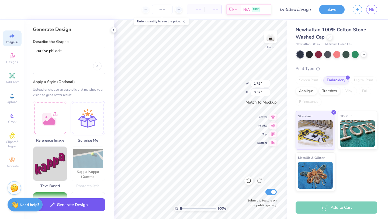
click at [77, 209] on button "Generate Design" at bounding box center [69, 204] width 72 height 13
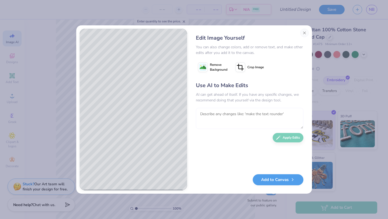
click at [222, 120] on textarea at bounding box center [250, 118] width 108 height 21
type textarea "make the text color navy blue, thinner, and next to the p, say est. 1848"
click at [284, 139] on button "Apply Edits" at bounding box center [288, 136] width 31 height 9
